Goal: Obtain resource: Download file/media

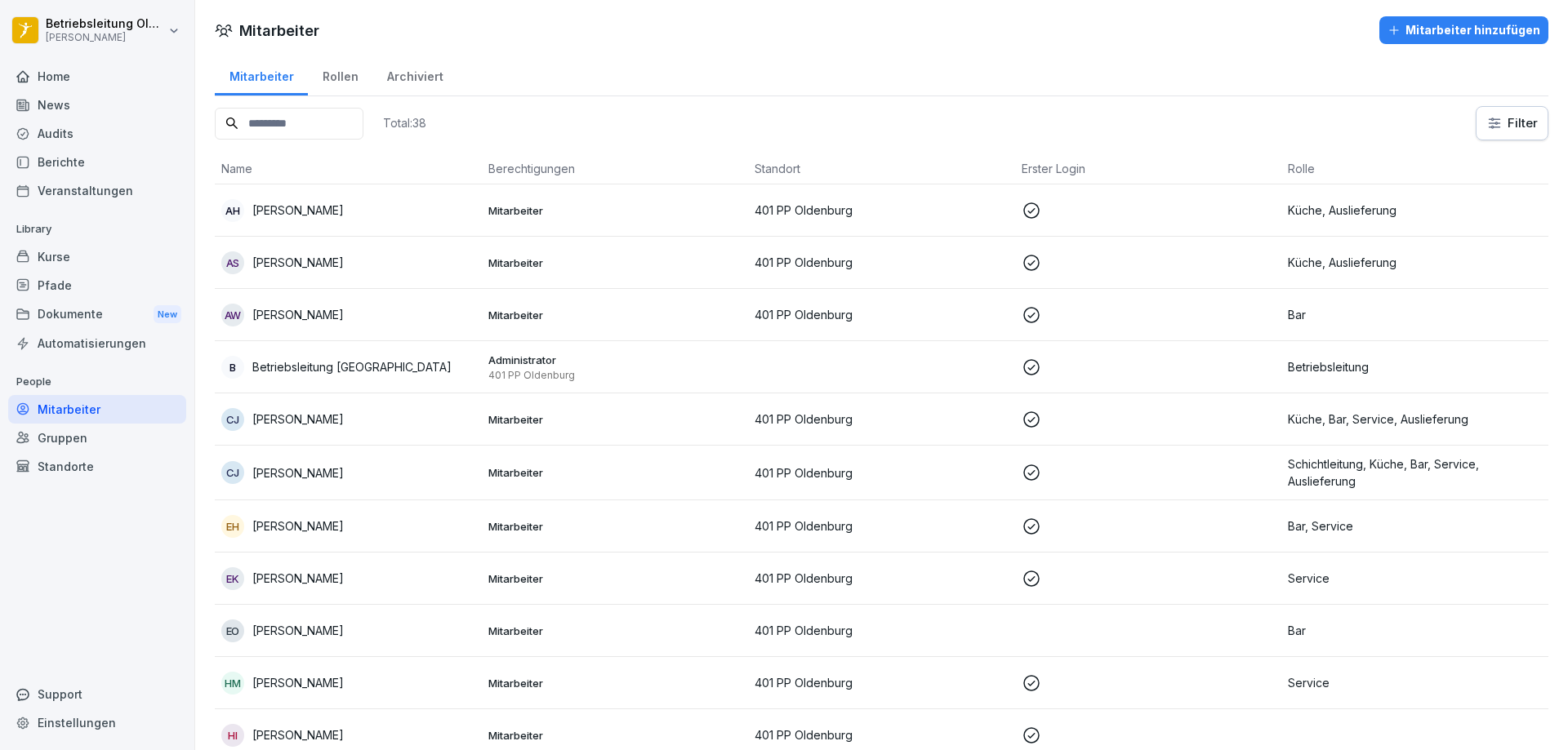
scroll to position [1457, 0]
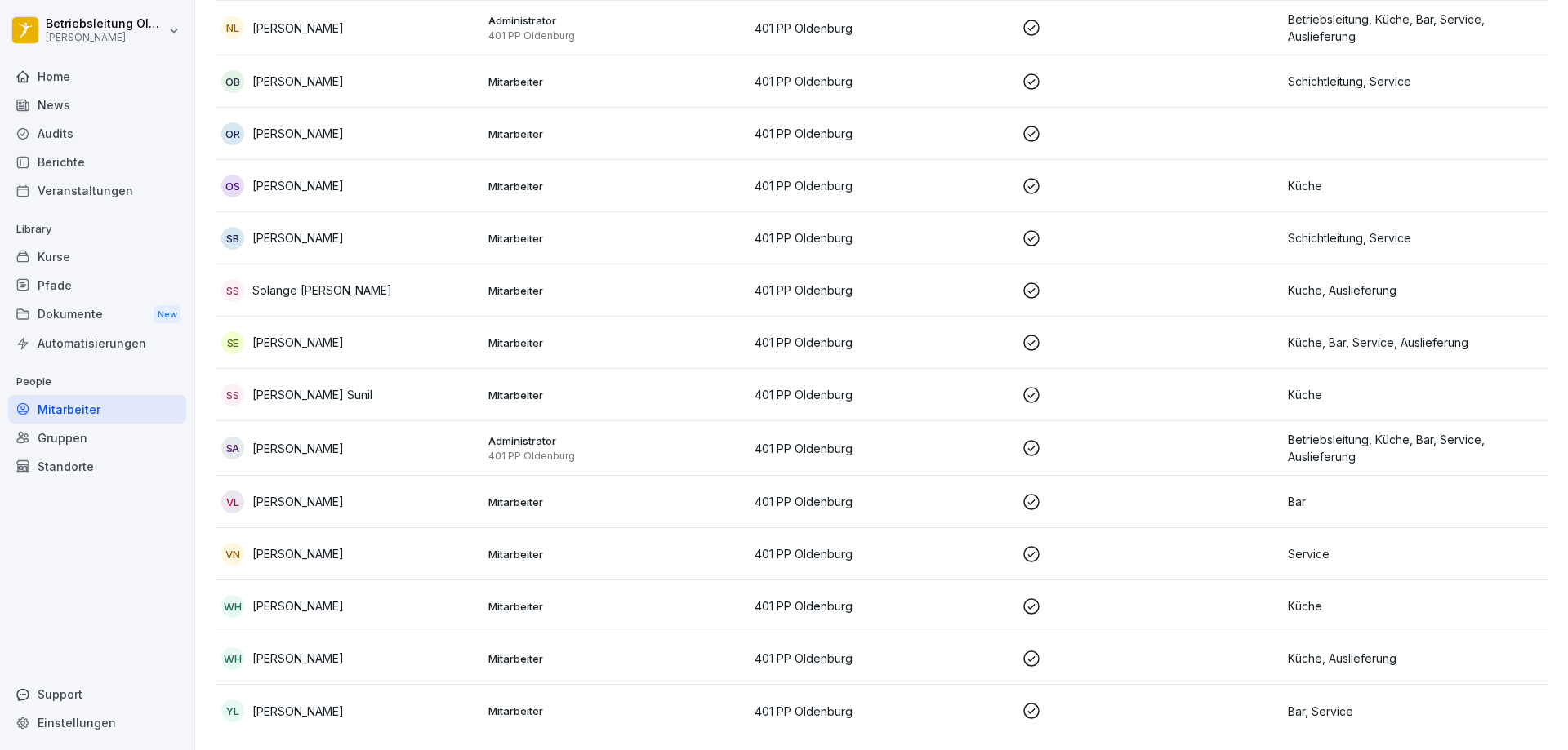
click at [65, 308] on div "Dokumente New" at bounding box center [97, 314] width 178 height 30
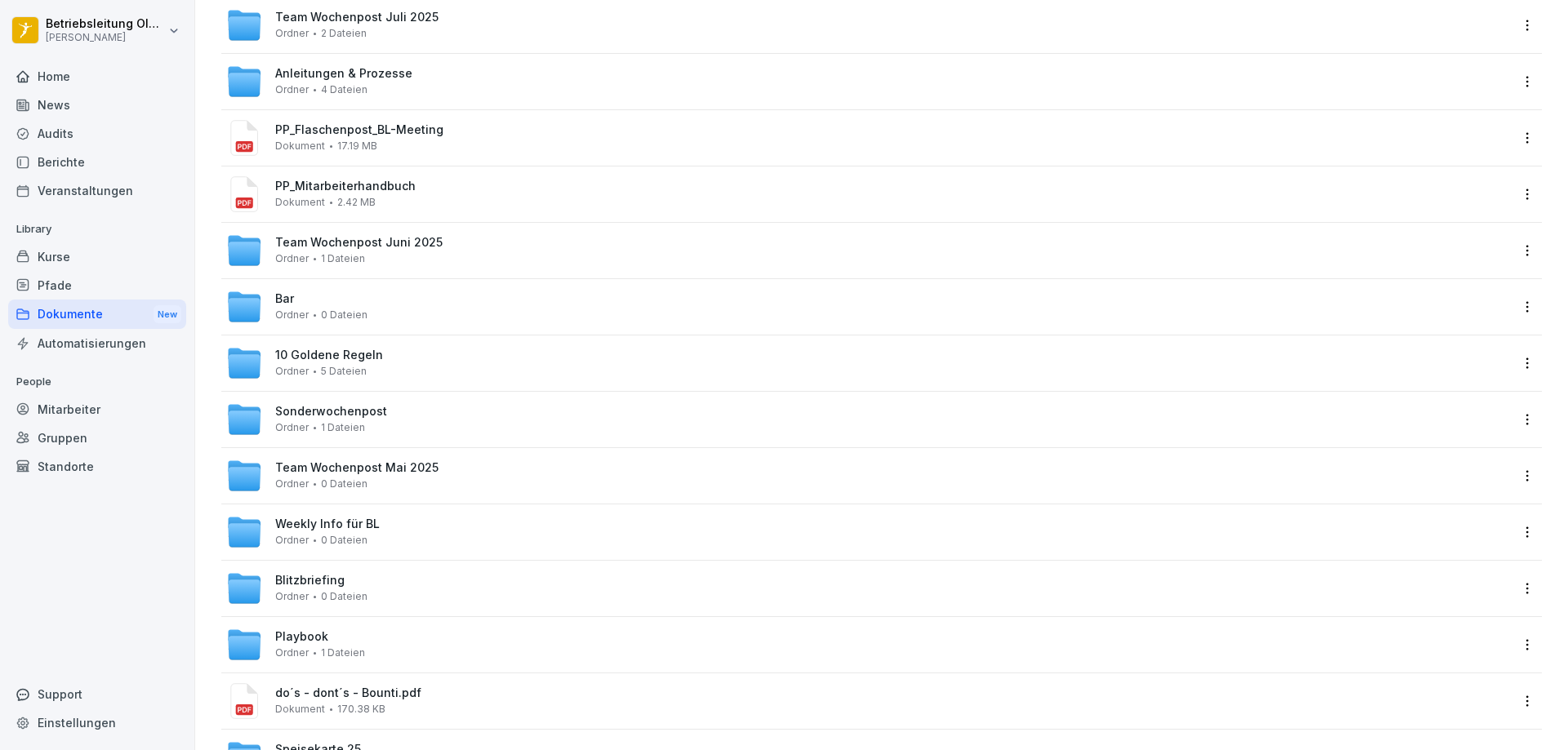
scroll to position [242, 0]
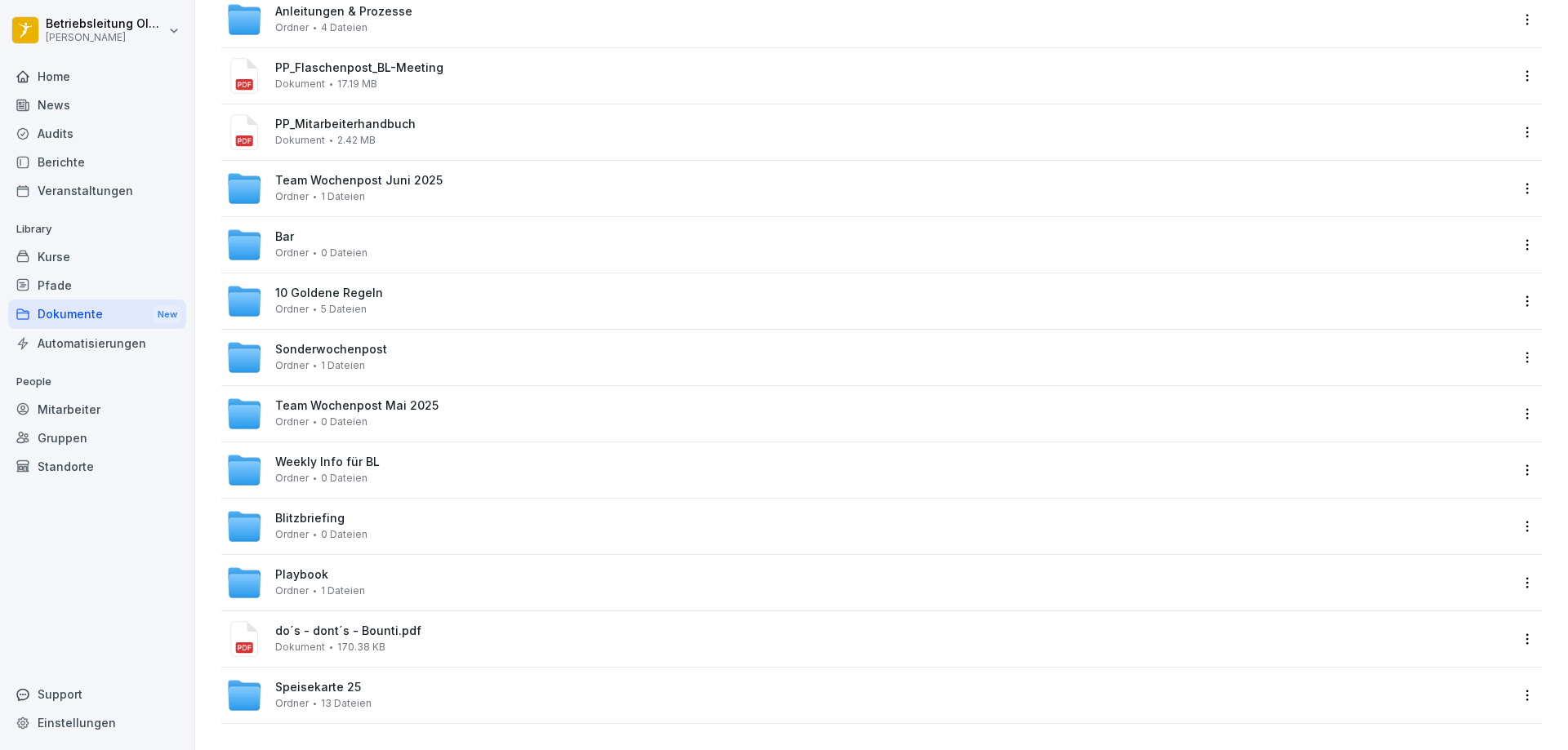
click at [362, 80] on div "PP_Flaschenpost_BL-Meeting Dokument 17.19 MB" at bounding box center [868, 75] width 1294 height 56
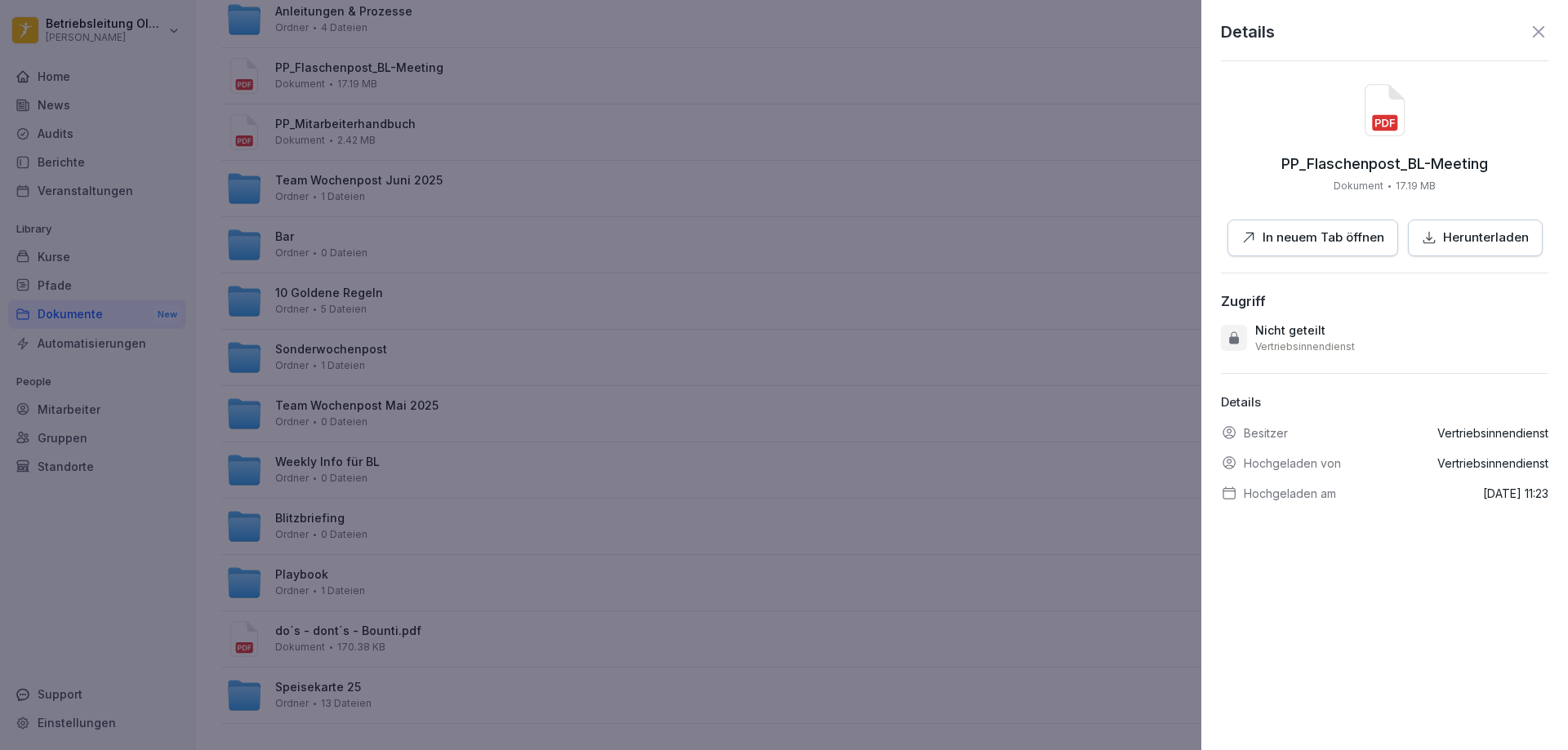
click at [1335, 231] on p "In neuem Tab öffnen" at bounding box center [1323, 238] width 122 height 19
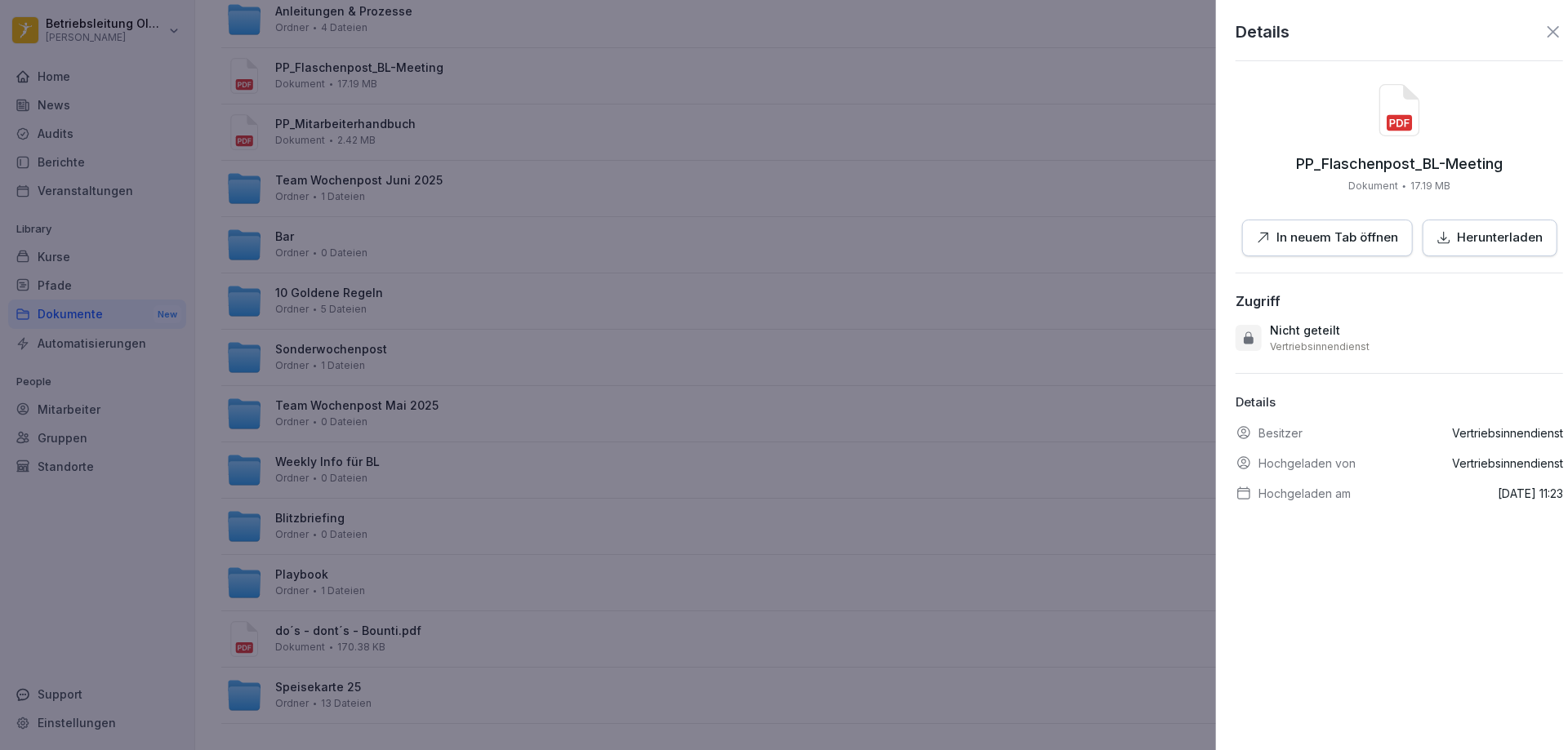
click at [469, 307] on div at bounding box center [784, 375] width 1568 height 750
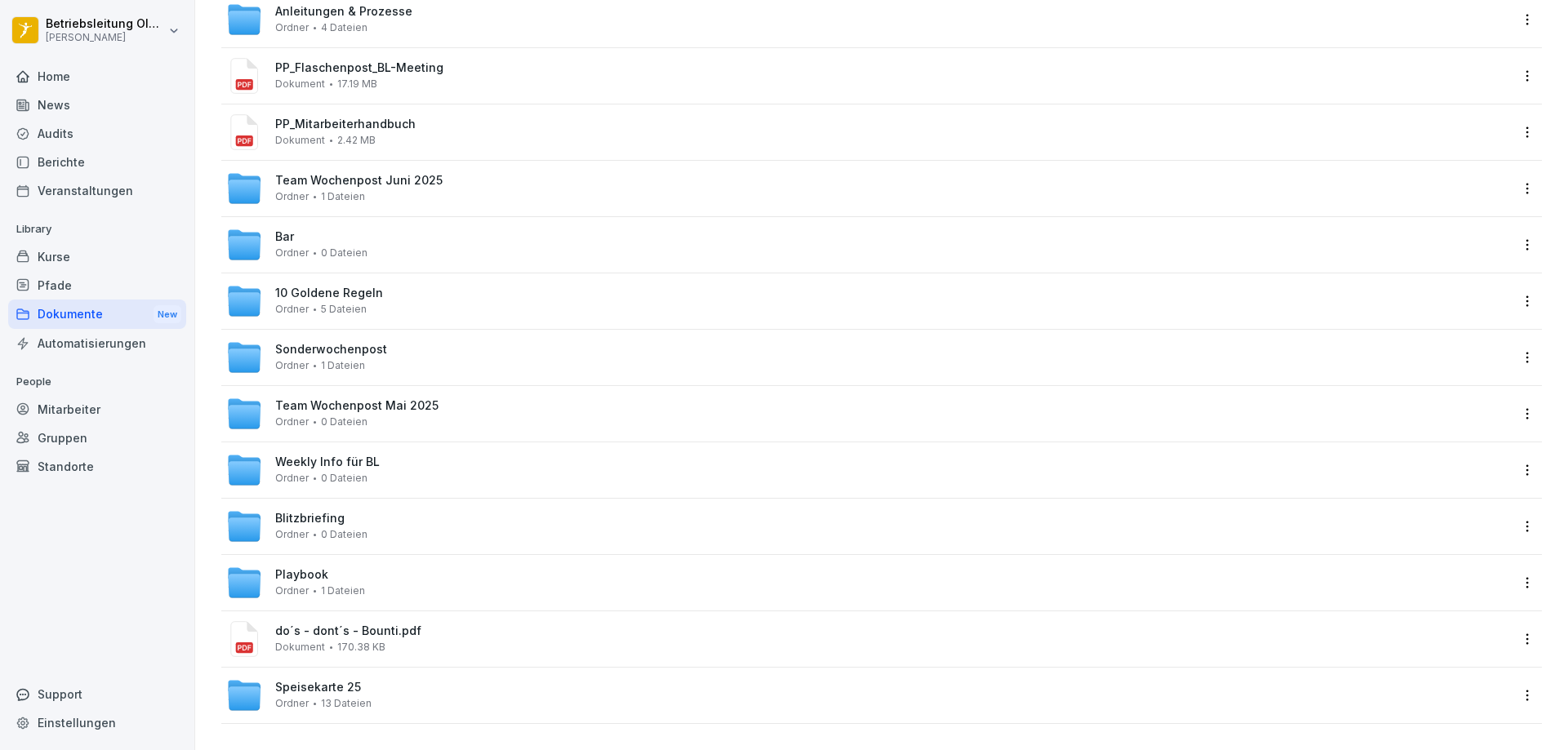
click at [338, 472] on span "0 Dateien" at bounding box center [344, 478] width 46 height 12
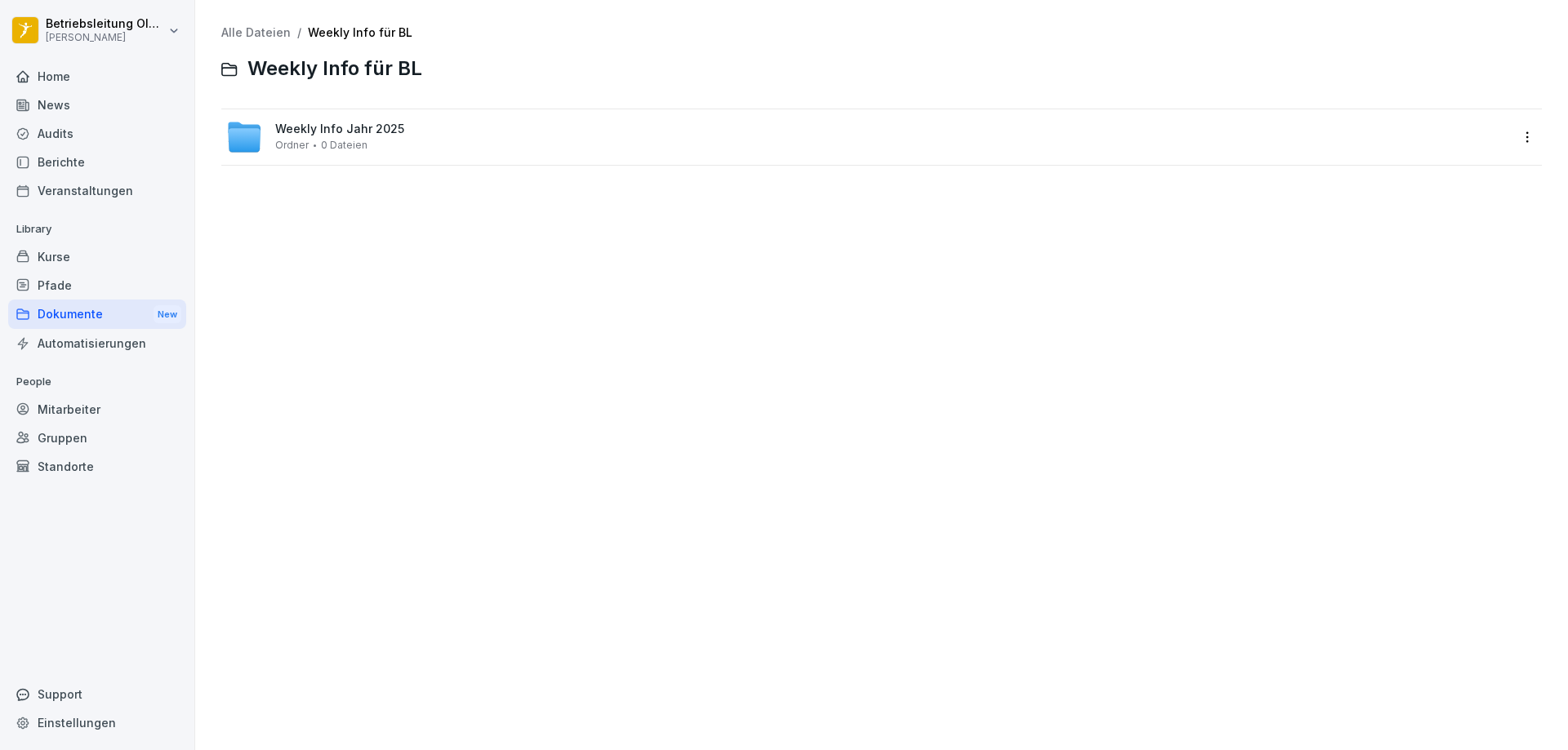
click at [343, 137] on div "Weekly Info Jahr 2025 Ordner 0 Dateien" at bounding box center [340, 137] width 129 height 28
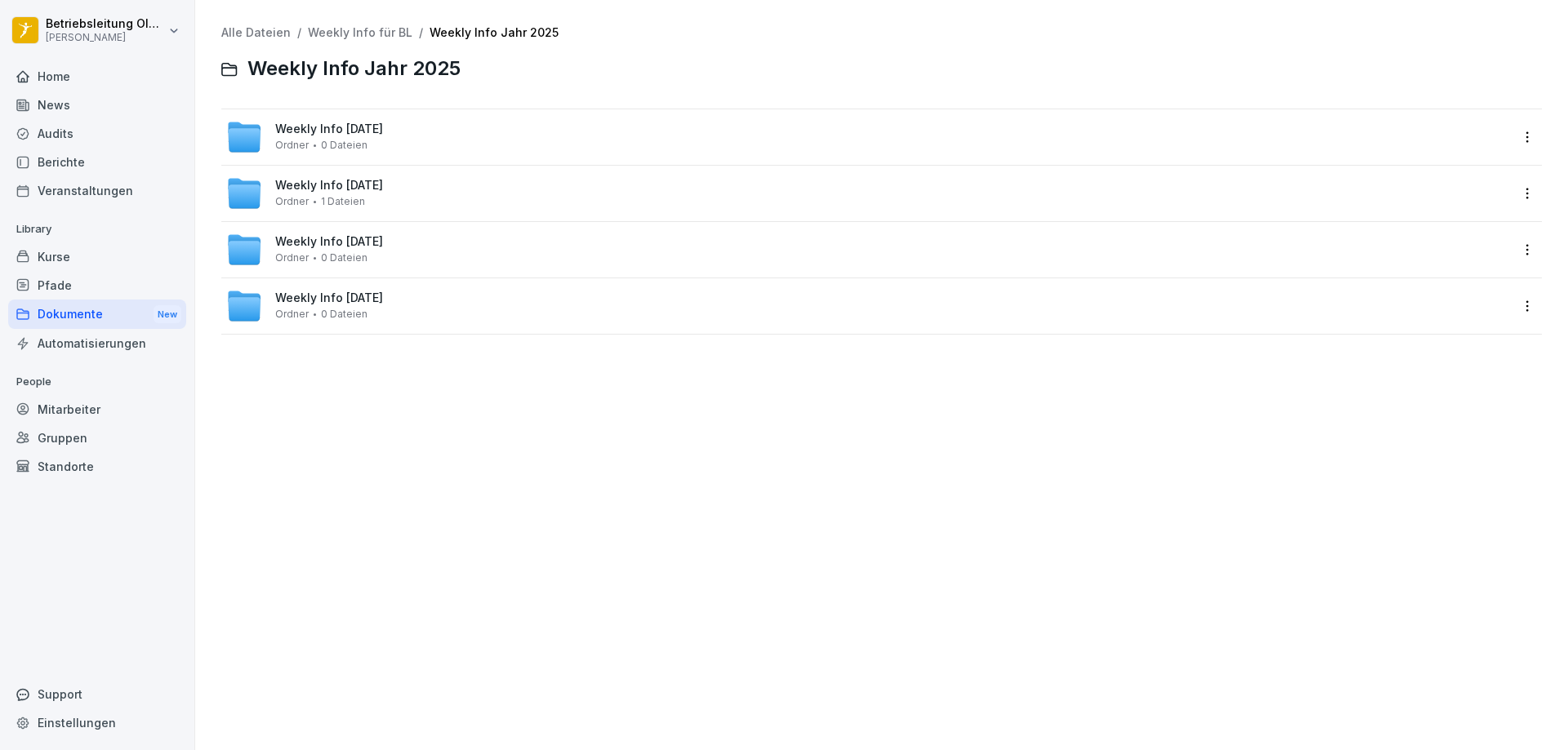
click at [338, 133] on span "Weekly Info [DATE]" at bounding box center [329, 129] width 108 height 14
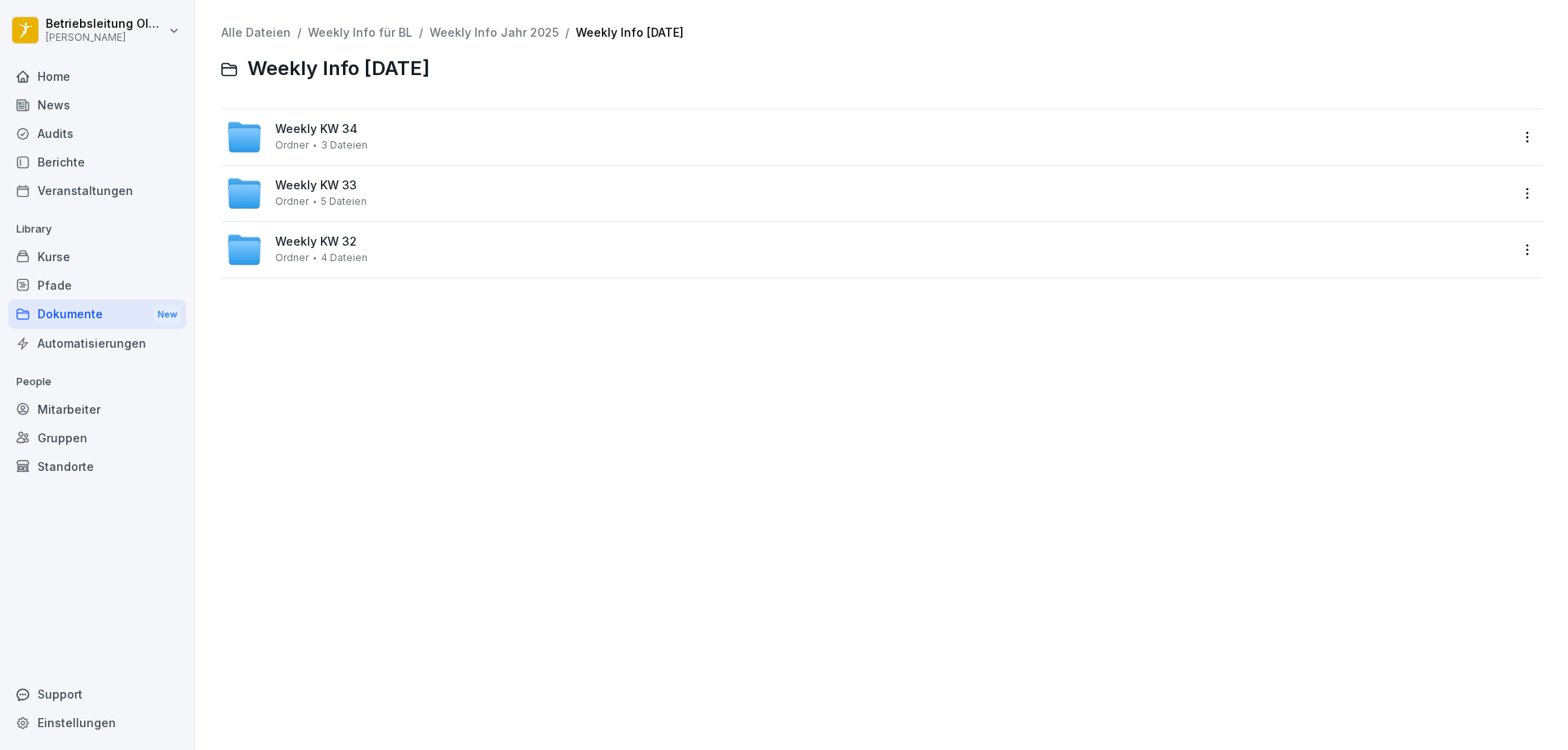
click at [338, 133] on span "Weekly KW 34" at bounding box center [316, 129] width 82 height 14
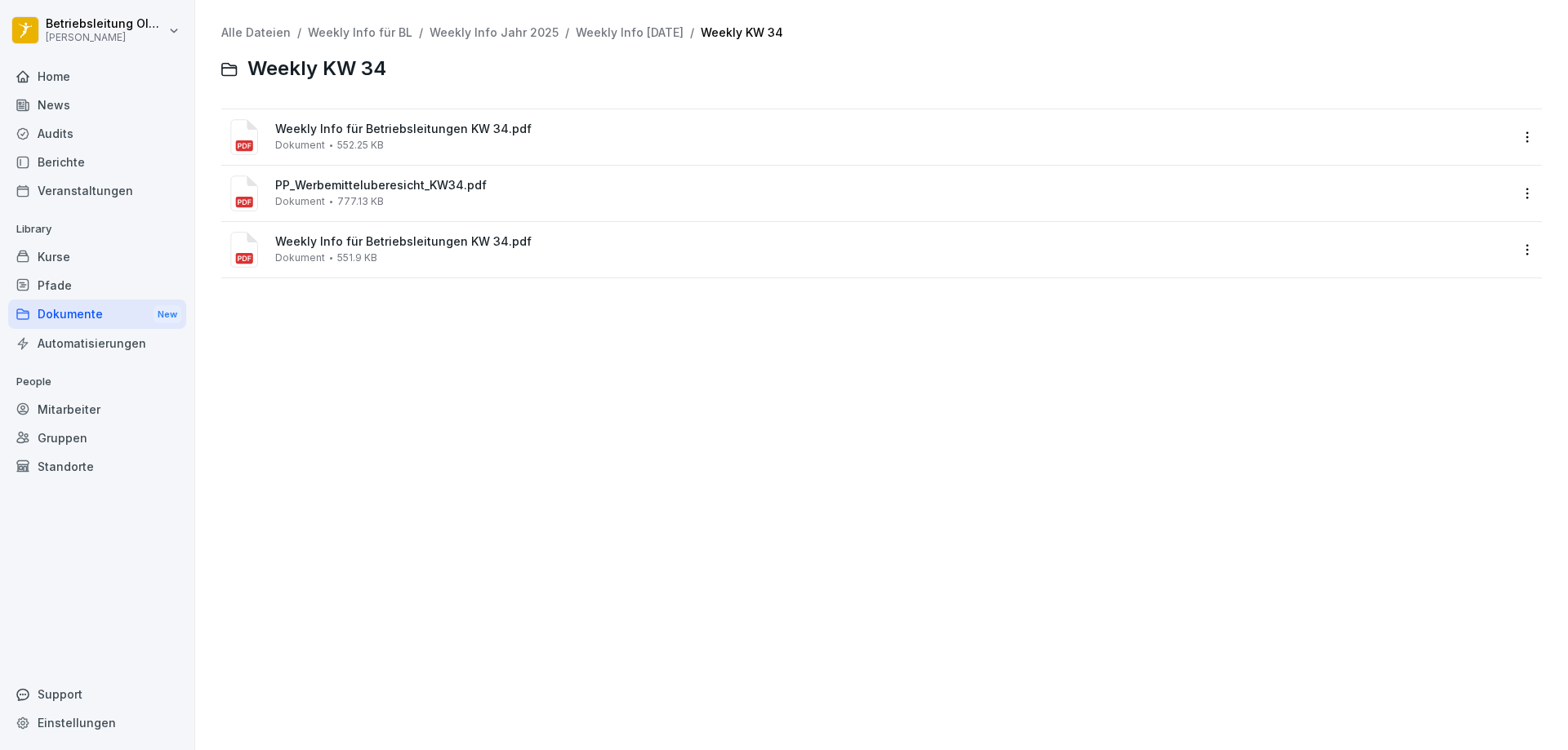
click at [413, 150] on div "Weekly Info für Betriebsleitungen KW 34.pdf Dokument 552.25 KB" at bounding box center [893, 137] width 1235 height 28
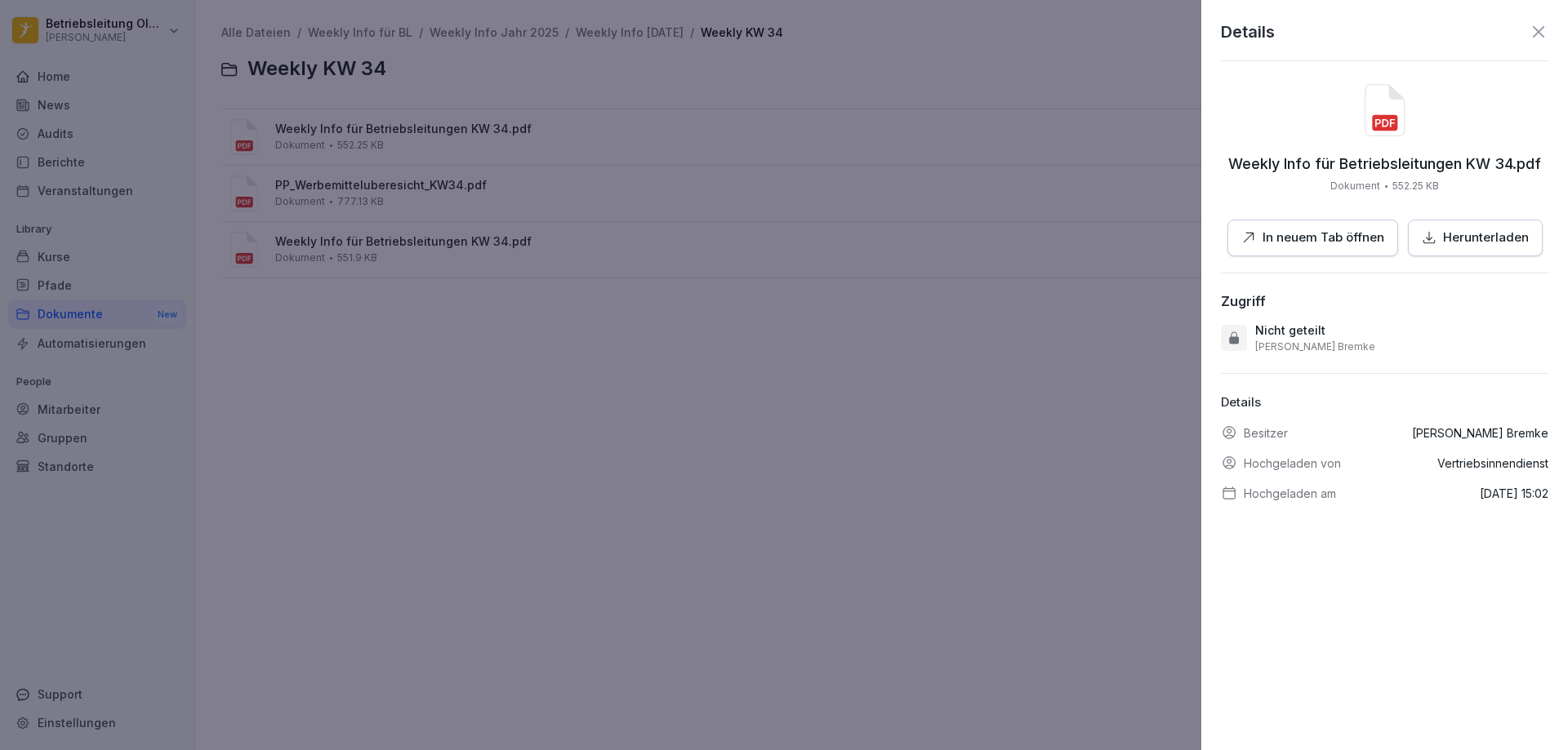
click at [1339, 233] on p "In neuem Tab öffnen" at bounding box center [1323, 238] width 122 height 19
click at [1187, 430] on div at bounding box center [784, 375] width 1568 height 750
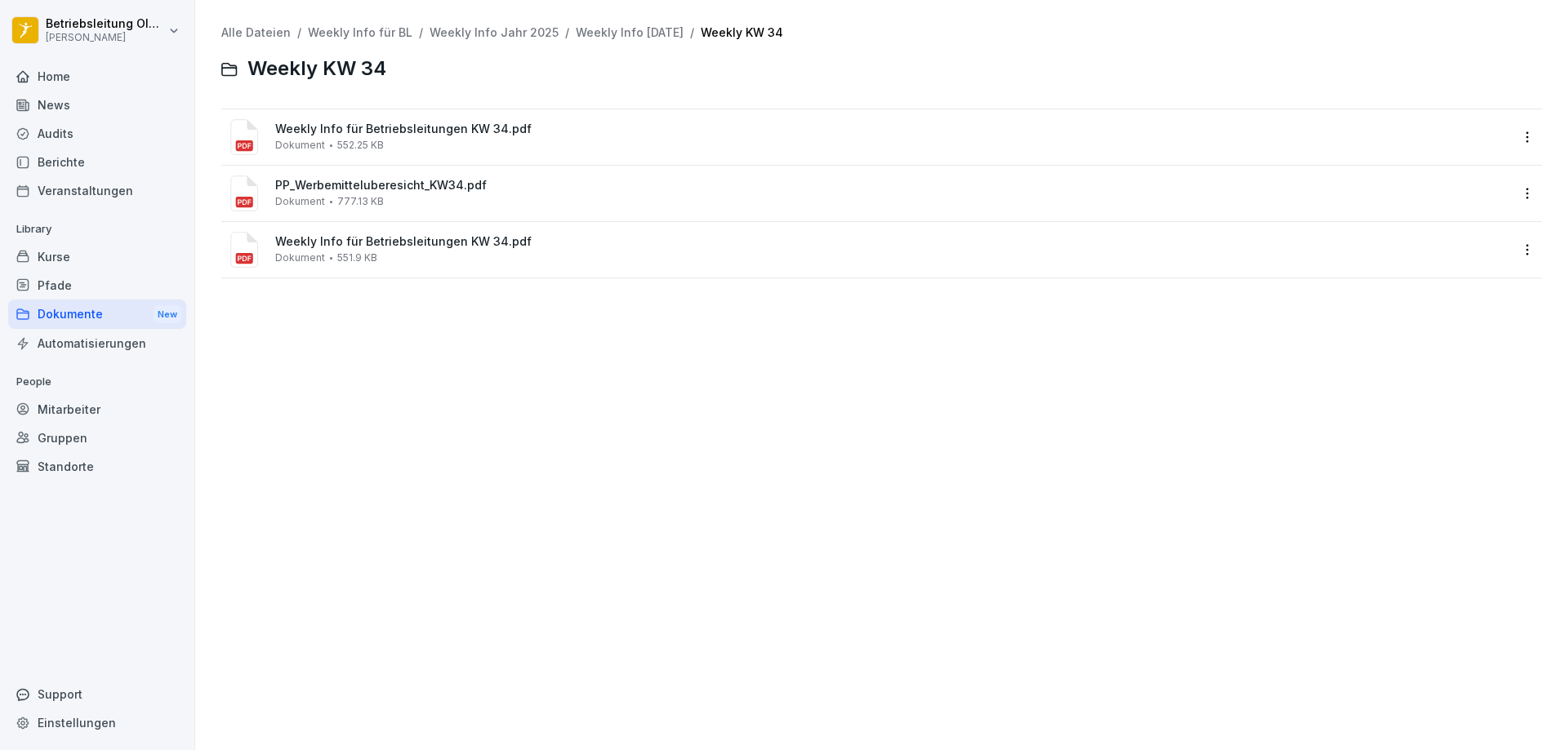
click at [46, 322] on div "Dokumente New" at bounding box center [97, 314] width 178 height 30
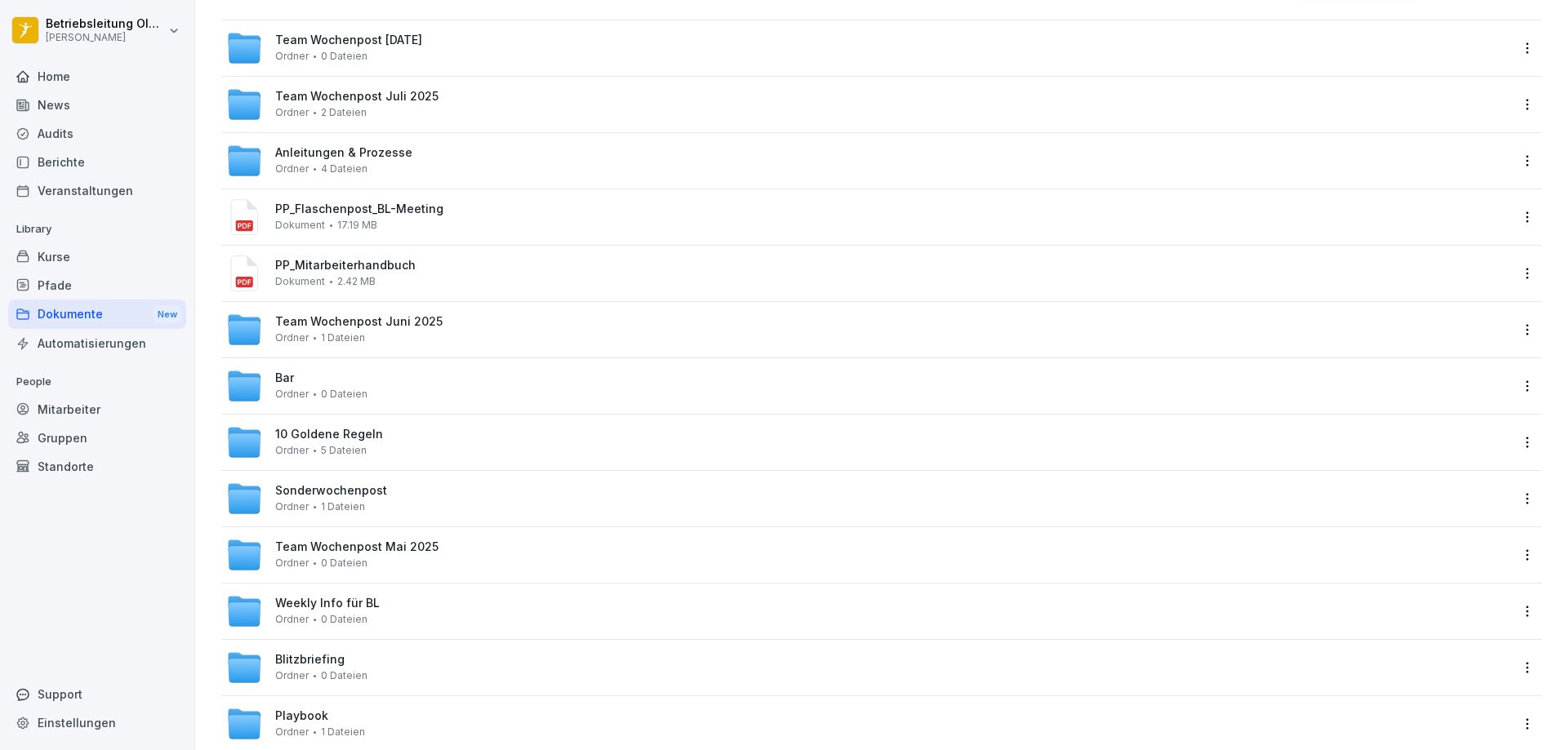
scroll to position [163, 0]
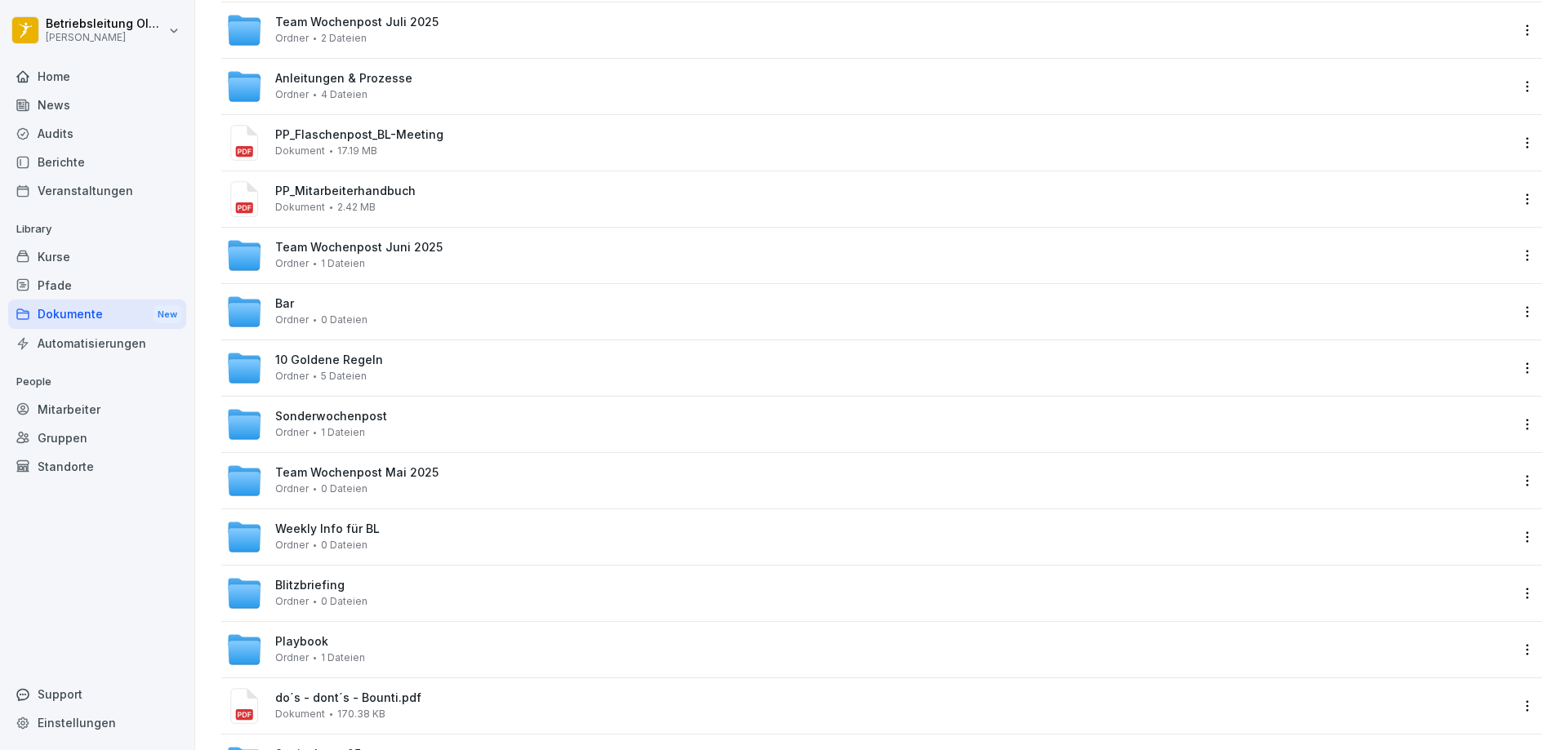
click at [337, 530] on span "Weekly Info für BL" at bounding box center [328, 529] width 104 height 14
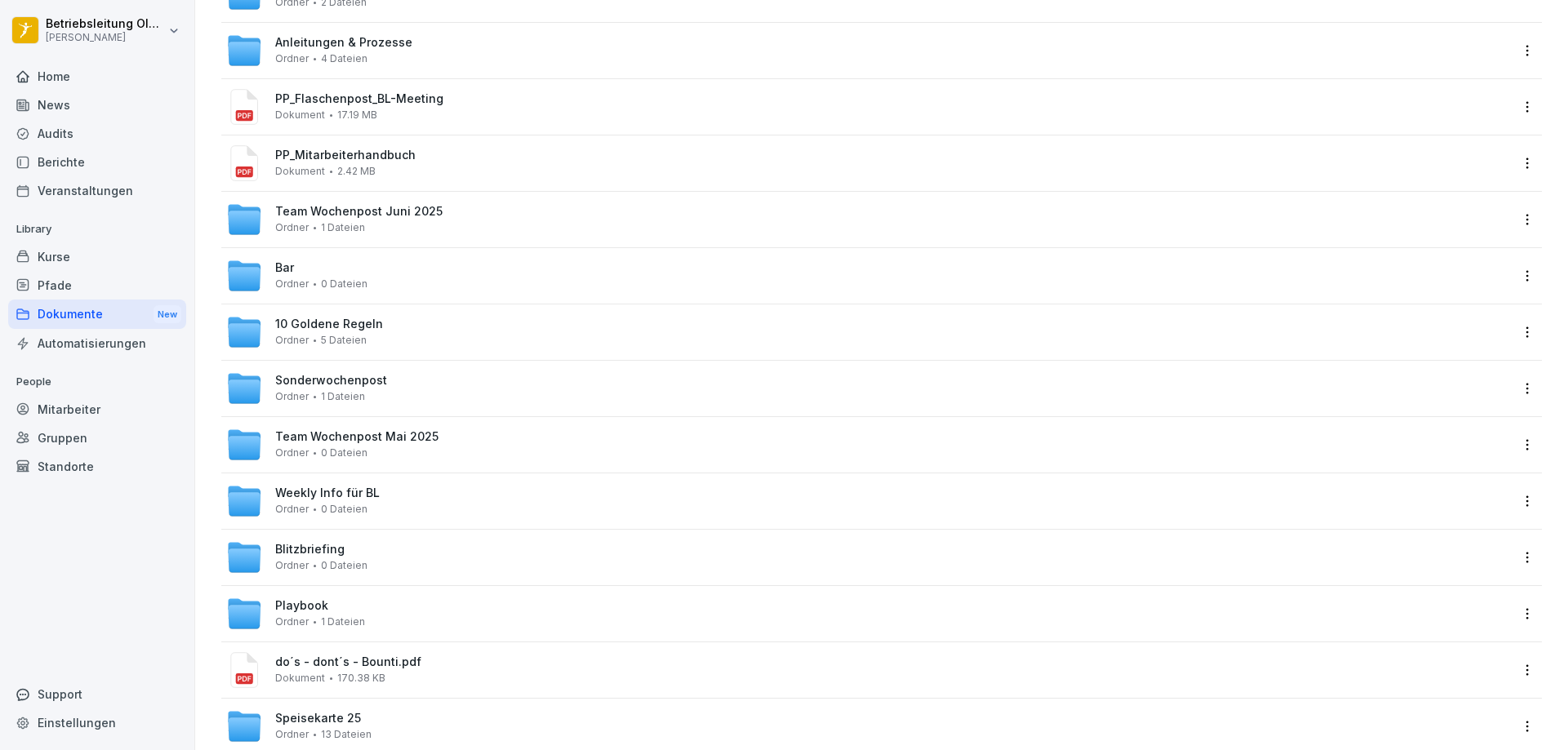
scroll to position [242, 0]
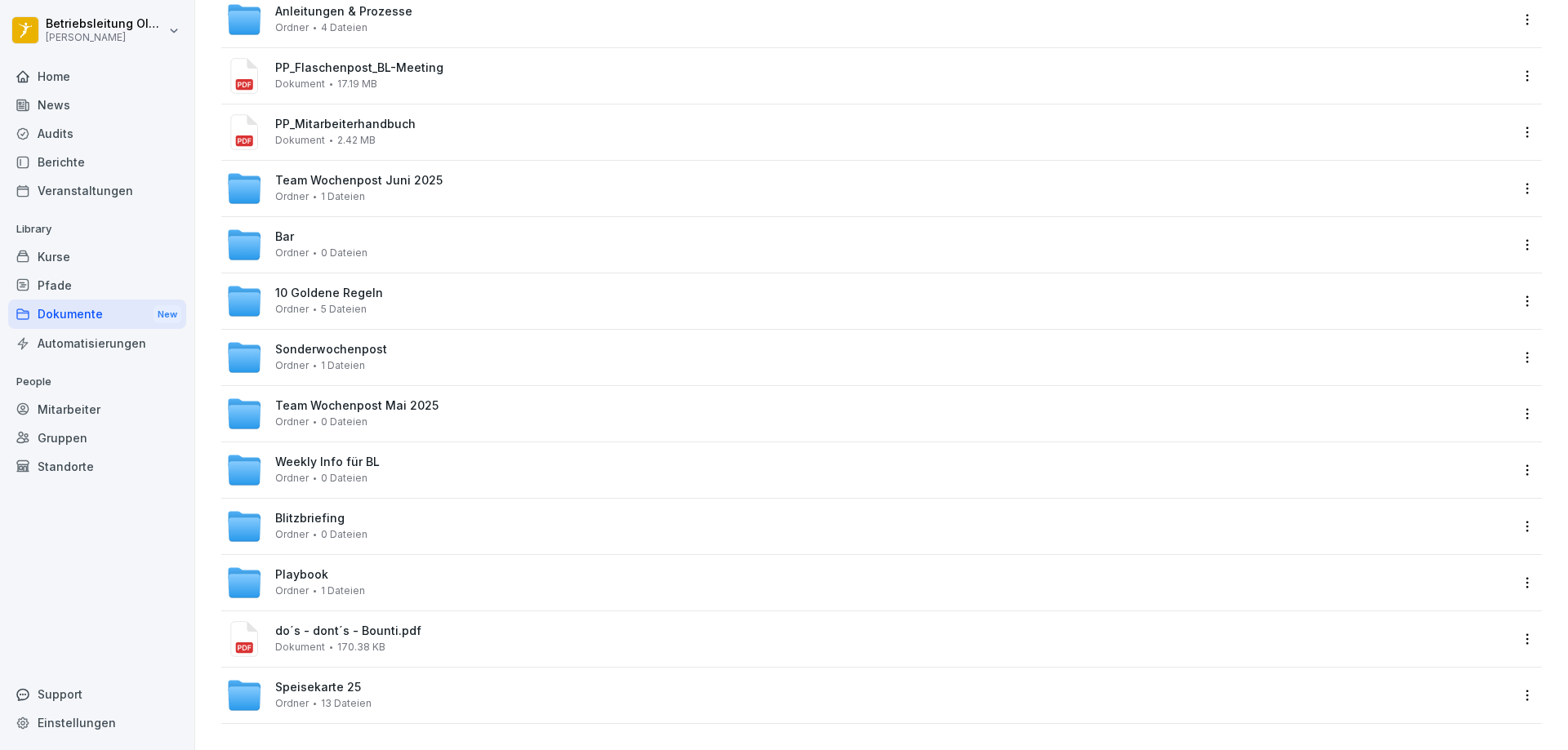
click at [372, 703] on div "Speisekarte 25 Ordner 13 Dateien" at bounding box center [868, 694] width 1294 height 56
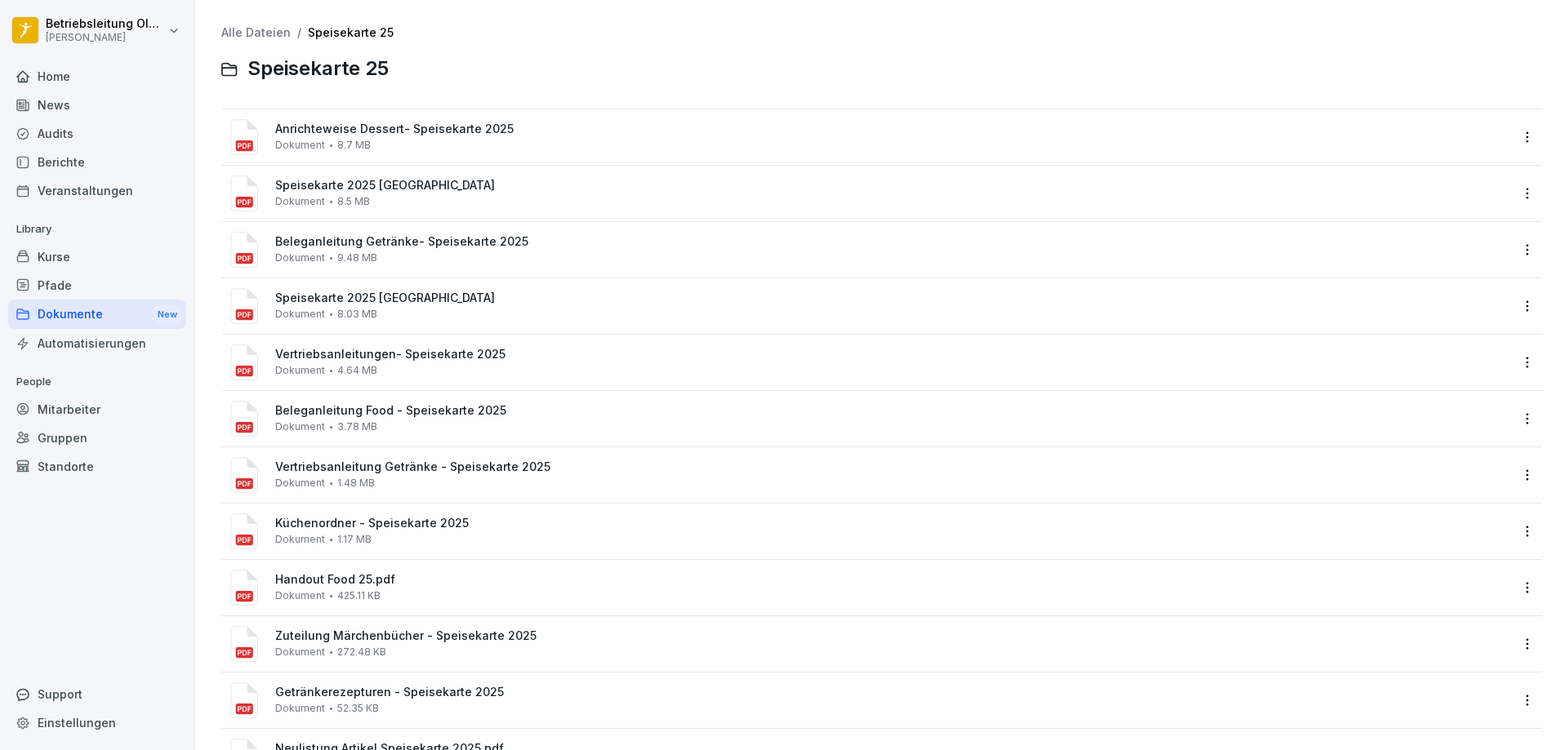
click at [80, 318] on div "Dokumente New" at bounding box center [97, 314] width 178 height 30
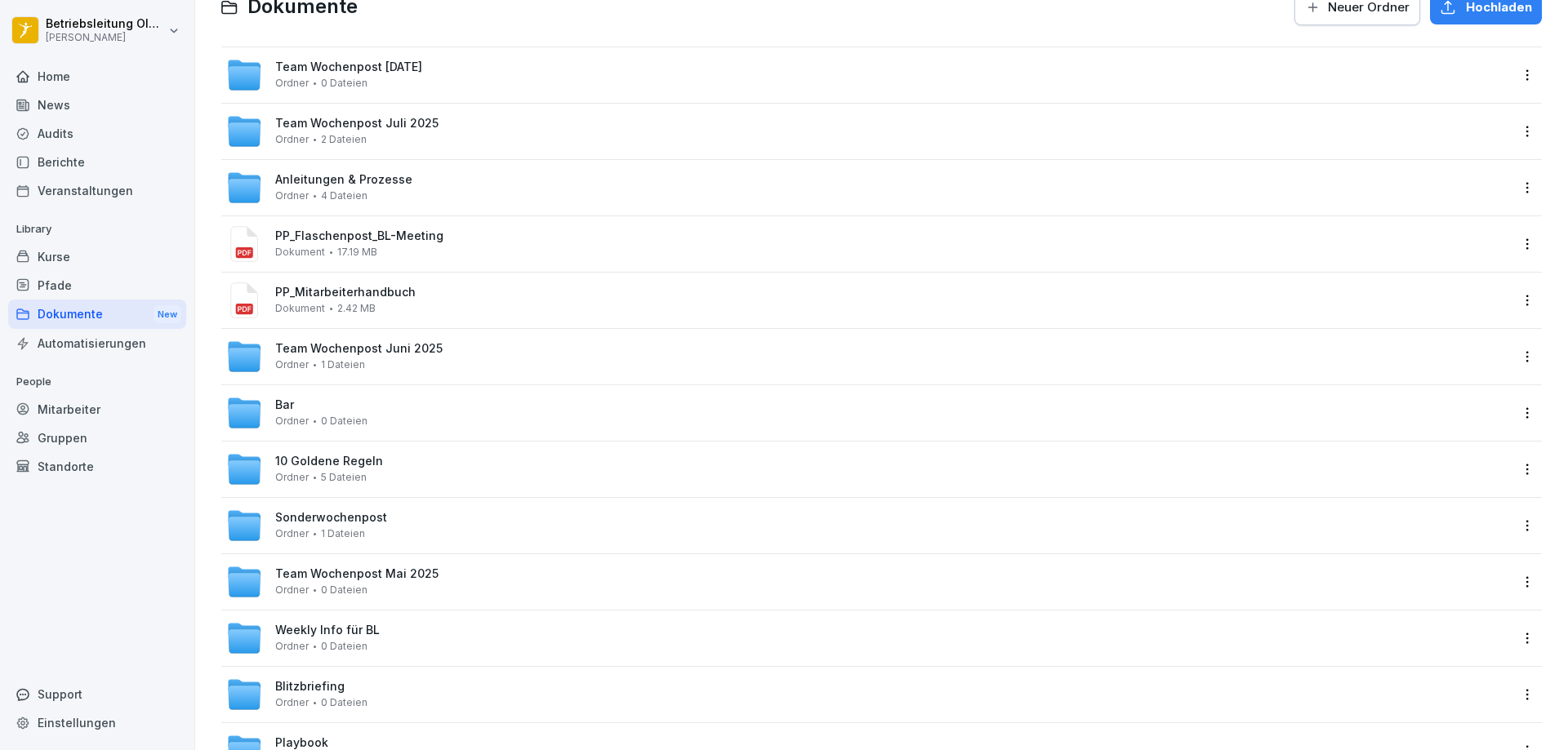
scroll to position [242, 0]
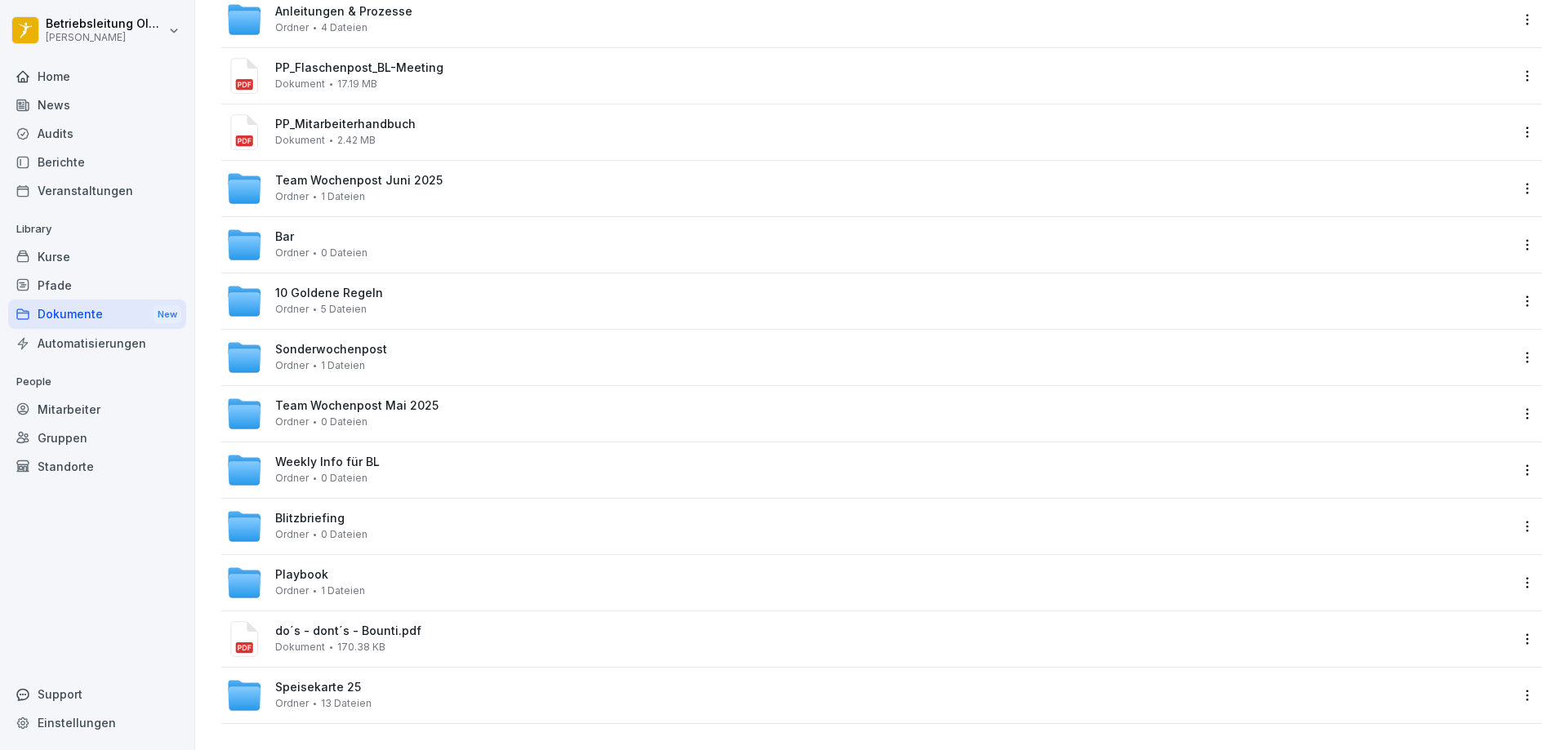
click at [381, 452] on div "Weekly Info für BL Ordner 0 Dateien" at bounding box center [868, 470] width 1284 height 36
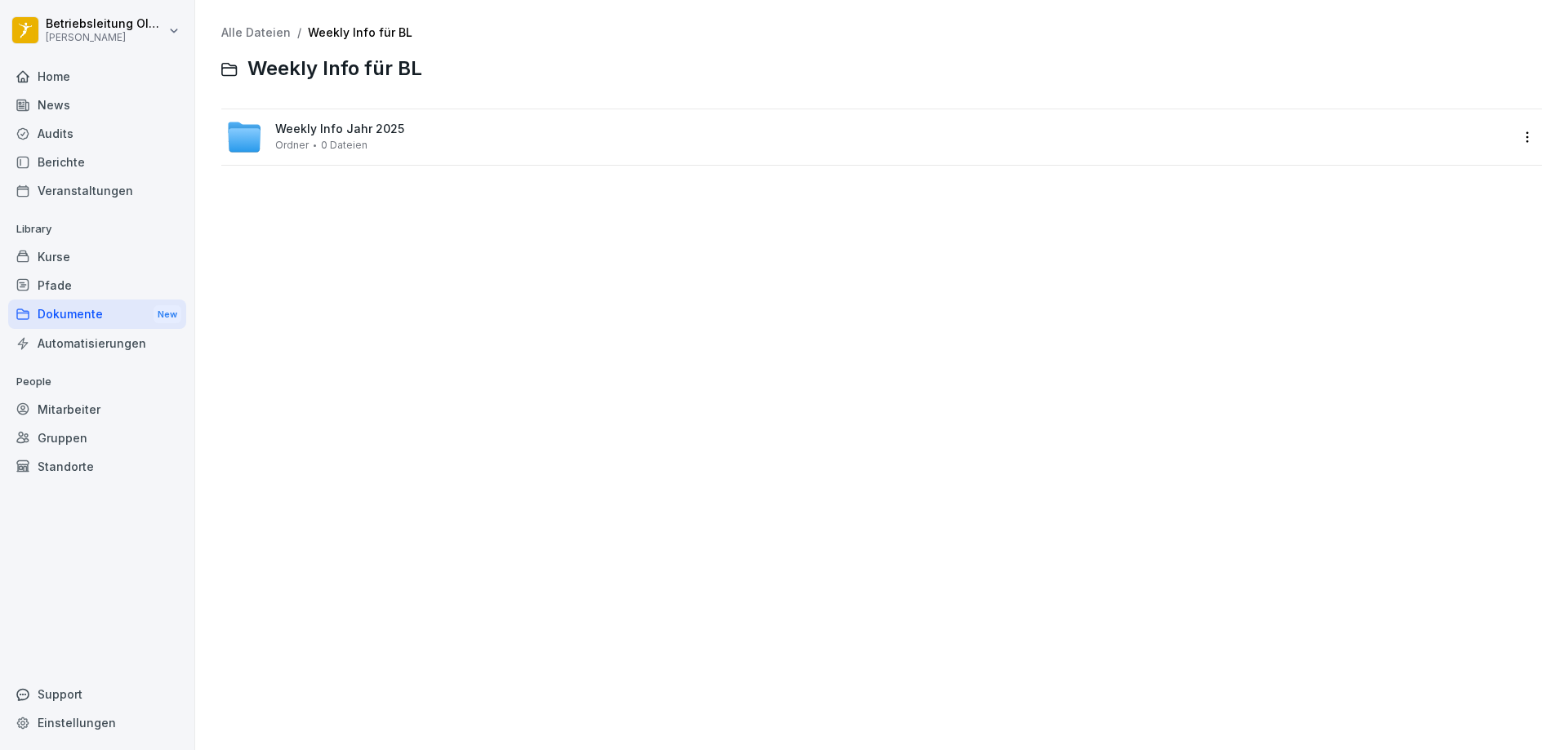
click at [345, 119] on div "Weekly Info Jahr 2025 Ordner 0 Dateien" at bounding box center [868, 137] width 1284 height 36
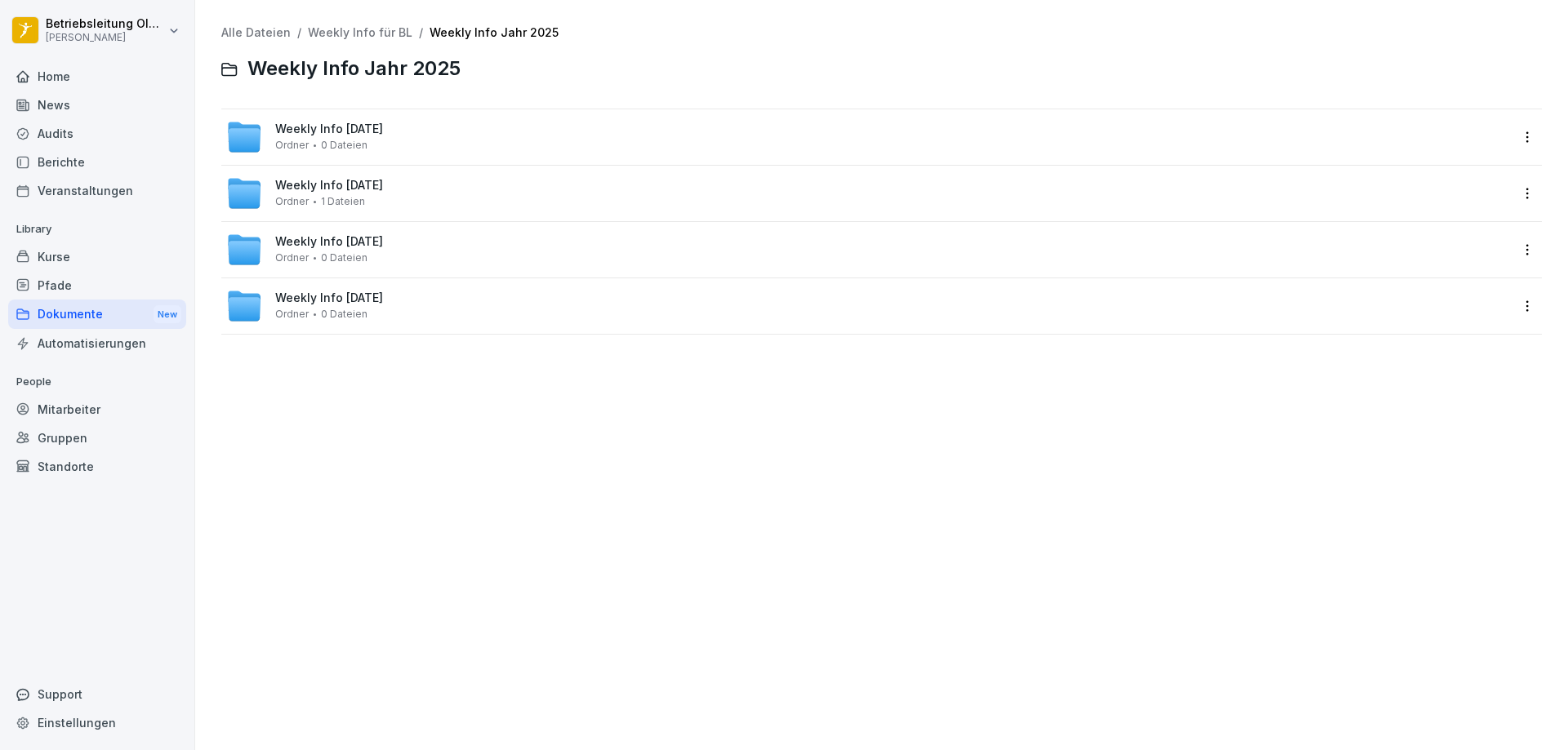
click at [349, 140] on span "0 Dateien" at bounding box center [344, 145] width 46 height 12
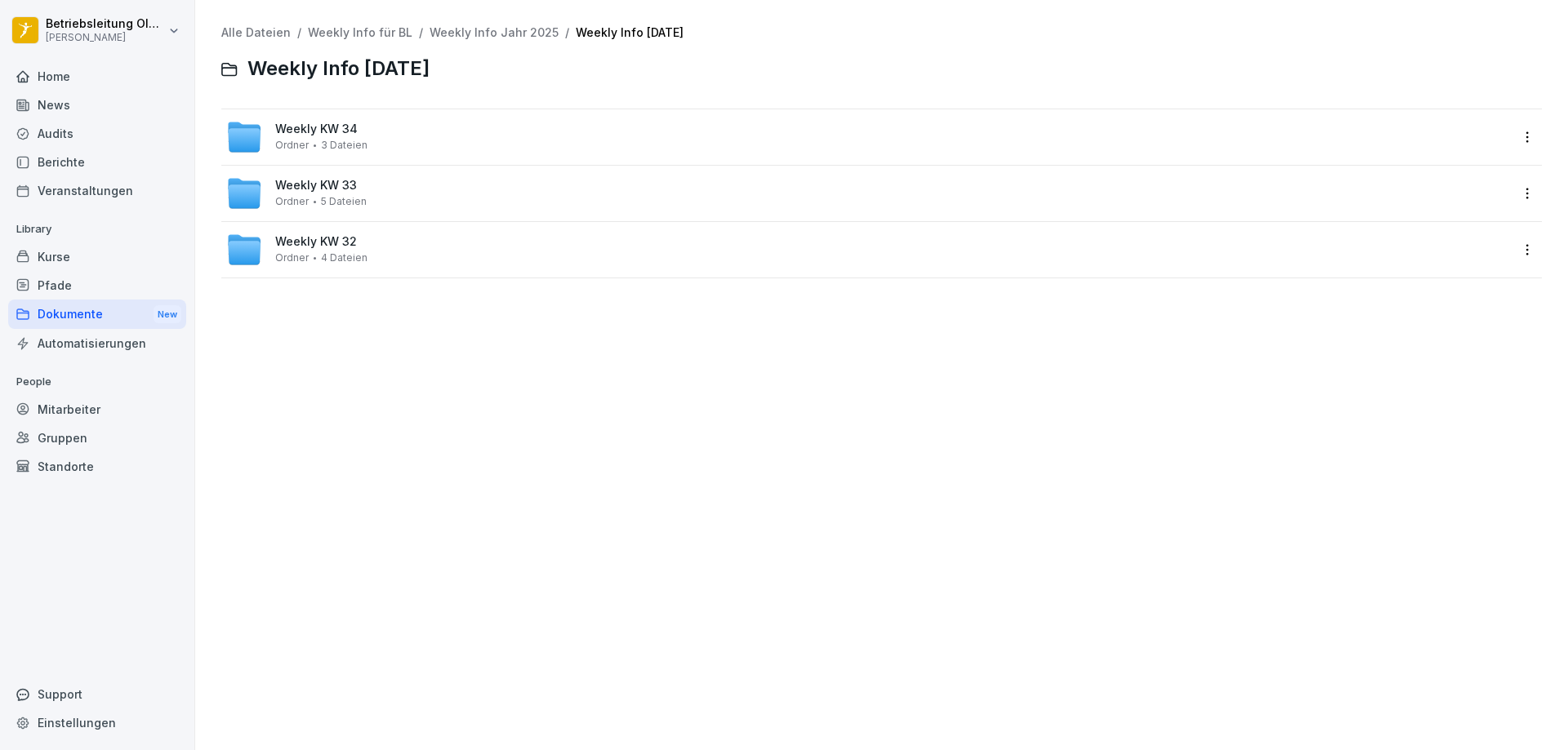
click at [372, 119] on div "Weekly KW 34 Ordner 3 Dateien" at bounding box center [868, 137] width 1284 height 36
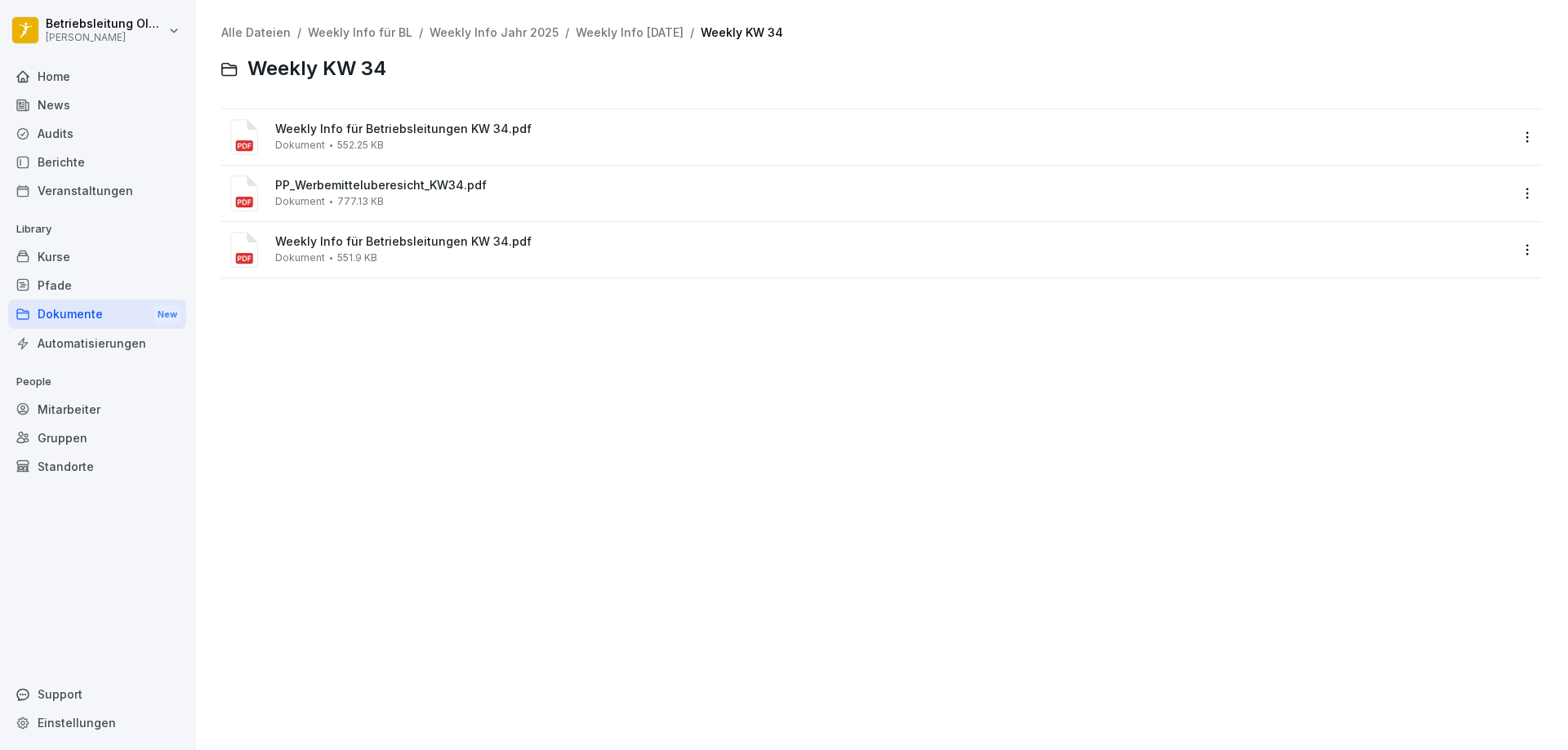
click at [378, 142] on span "552.25 KB" at bounding box center [361, 145] width 46 height 12
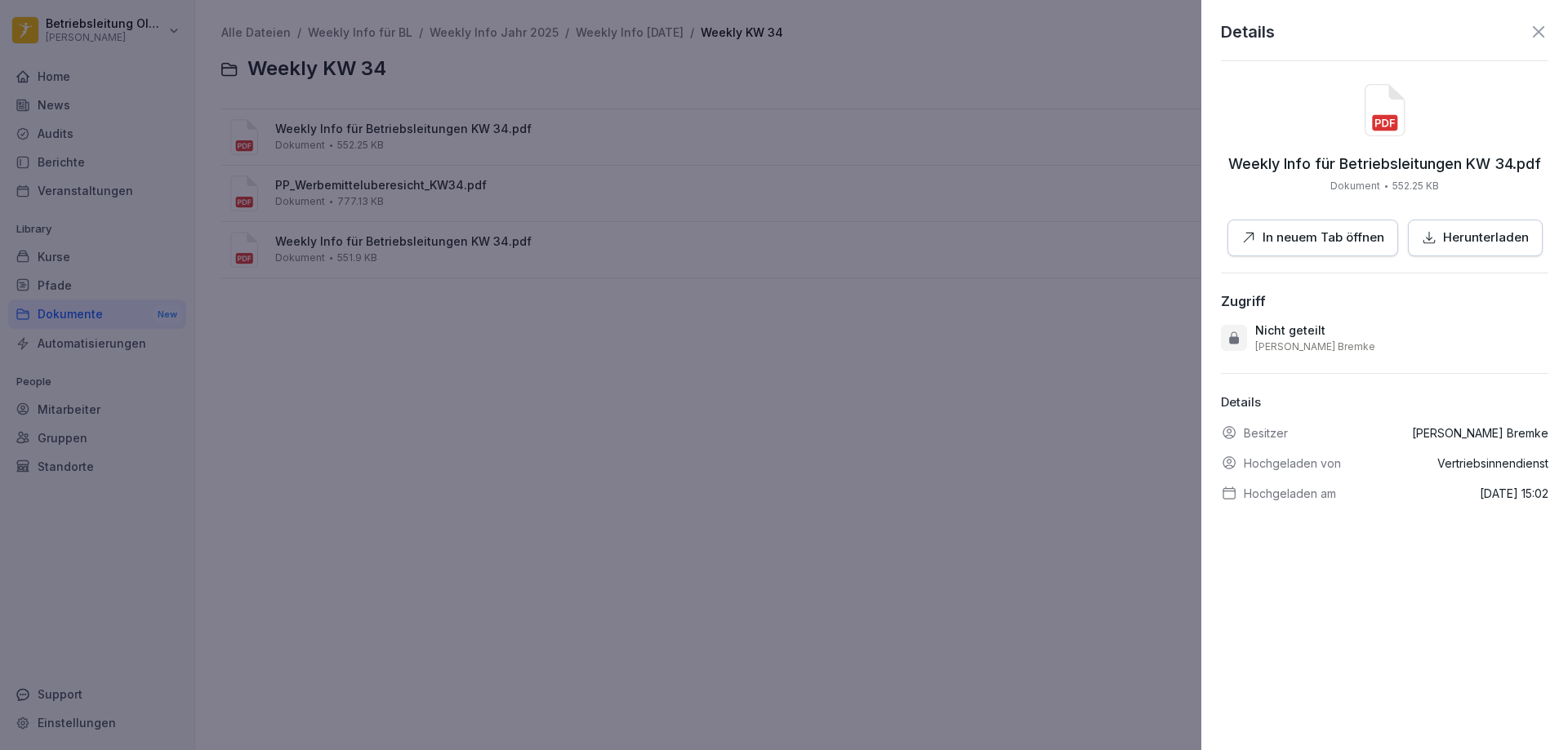
click at [1307, 235] on p "In neuem Tab öffnen" at bounding box center [1323, 238] width 122 height 19
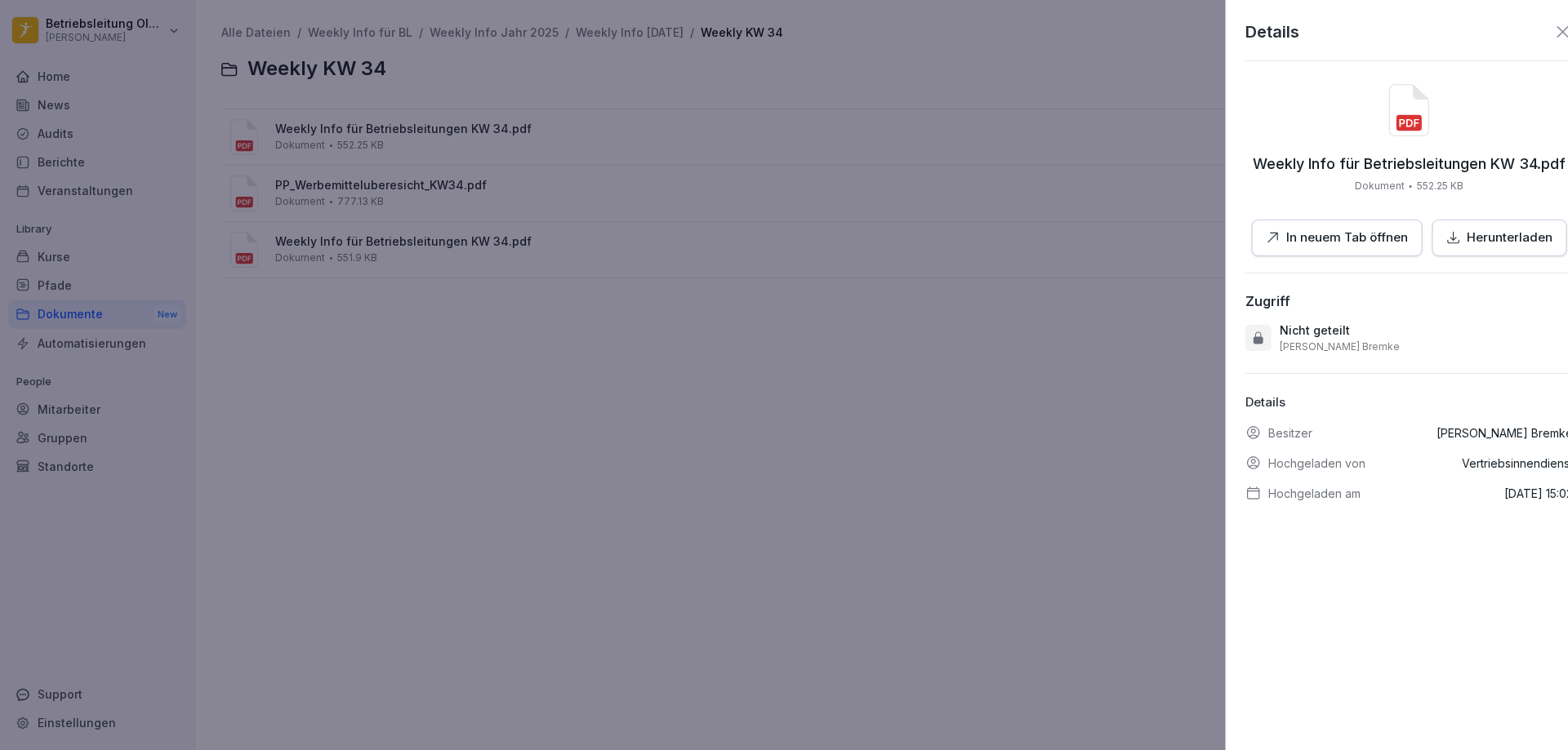
click at [380, 208] on div at bounding box center [784, 375] width 1568 height 750
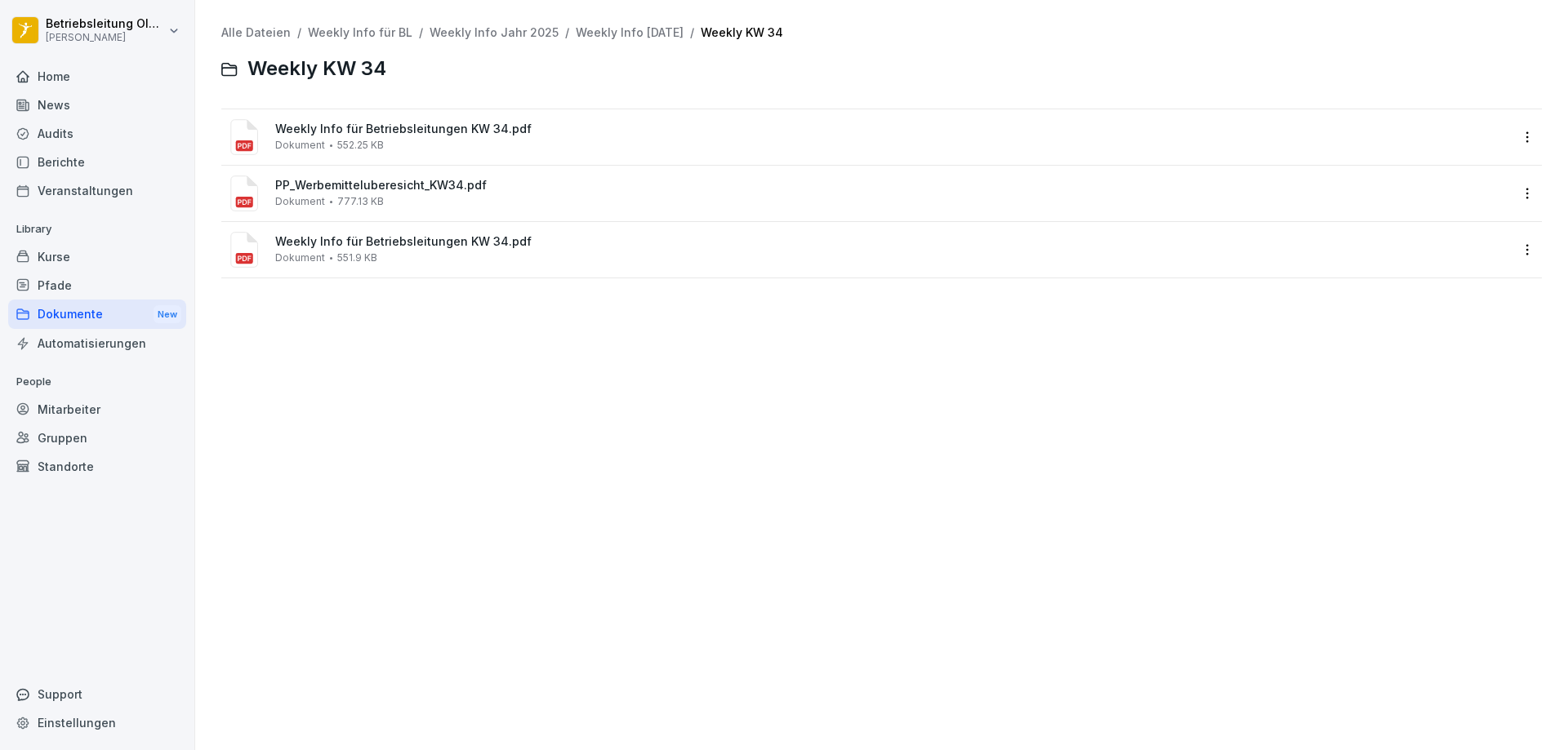
click at [389, 179] on span "PP_Werbemitteluberesicht_KW34.pdf" at bounding box center [893, 186] width 1235 height 14
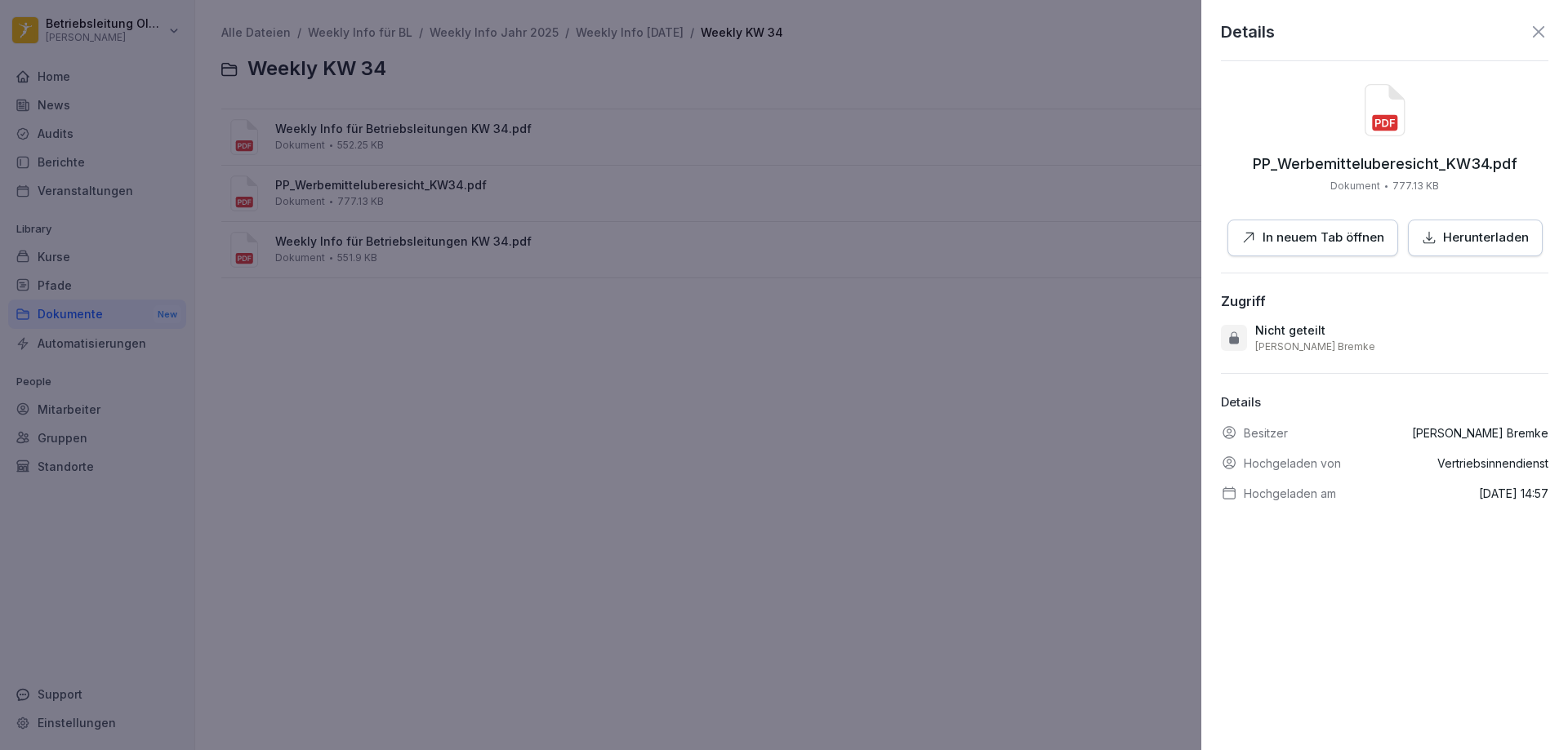
click at [1254, 253] on button "In neuem Tab öffnen" at bounding box center [1313, 238] width 171 height 36
